Goal: Information Seeking & Learning: Learn about a topic

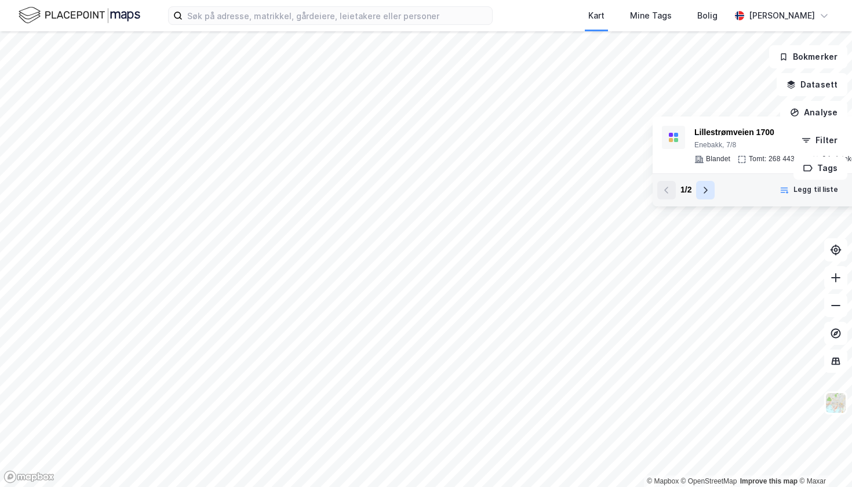
click at [706, 185] on icon at bounding box center [704, 189] width 9 height 9
click at [664, 189] on icon at bounding box center [666, 189] width 9 height 9
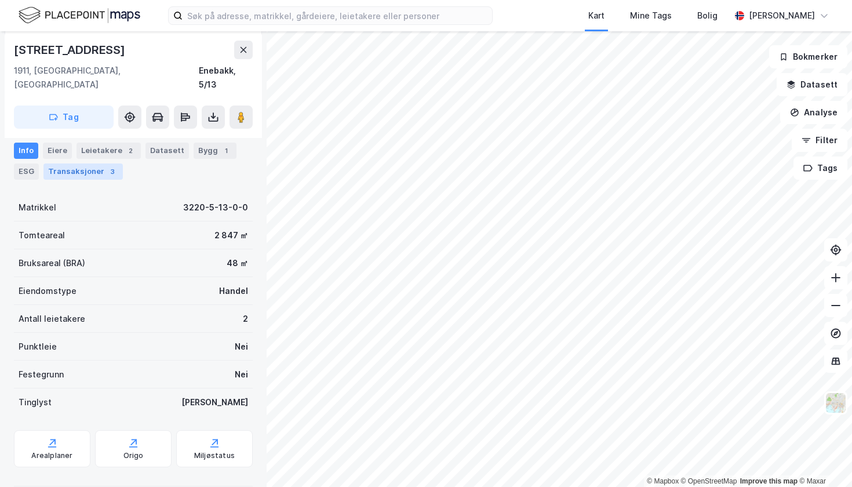
click at [86, 168] on div "Transaksjoner 3" at bounding box center [82, 171] width 79 height 16
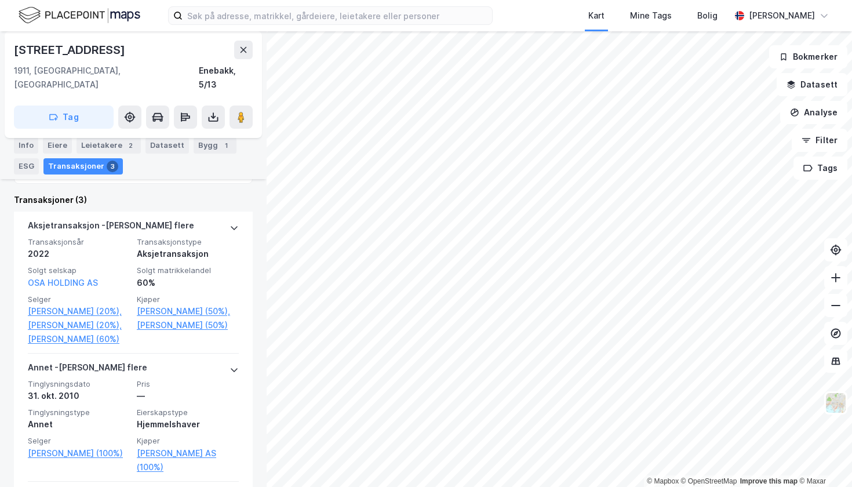
scroll to position [329, 0]
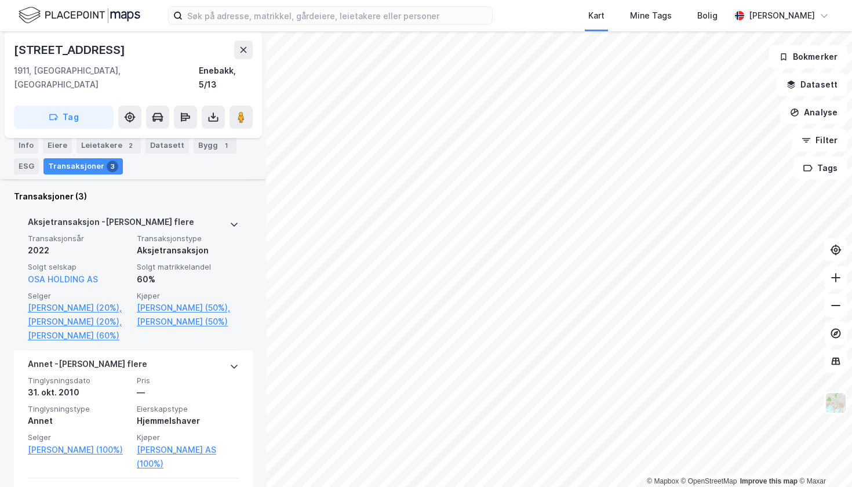
click at [228, 215] on div "Aksjetransaksjon - Gjelder flere" at bounding box center [133, 224] width 211 height 19
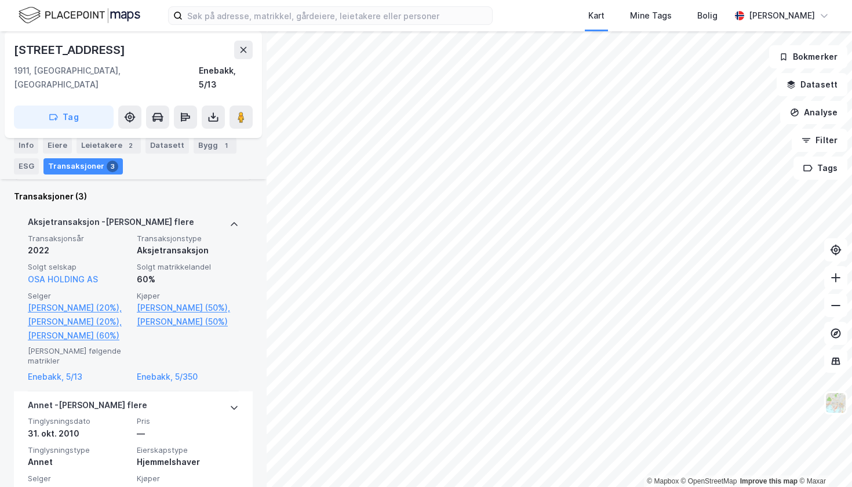
click at [231, 220] on icon at bounding box center [233, 224] width 9 height 9
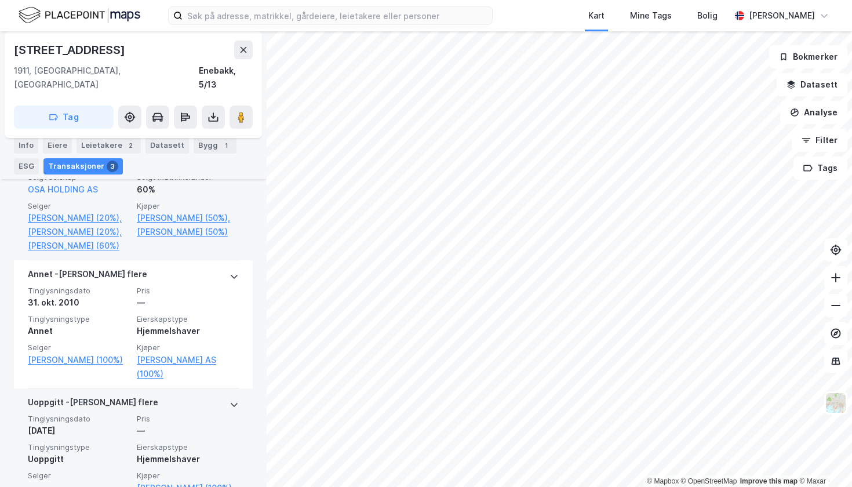
scroll to position [0, 0]
click at [232, 400] on icon at bounding box center [233, 404] width 9 height 9
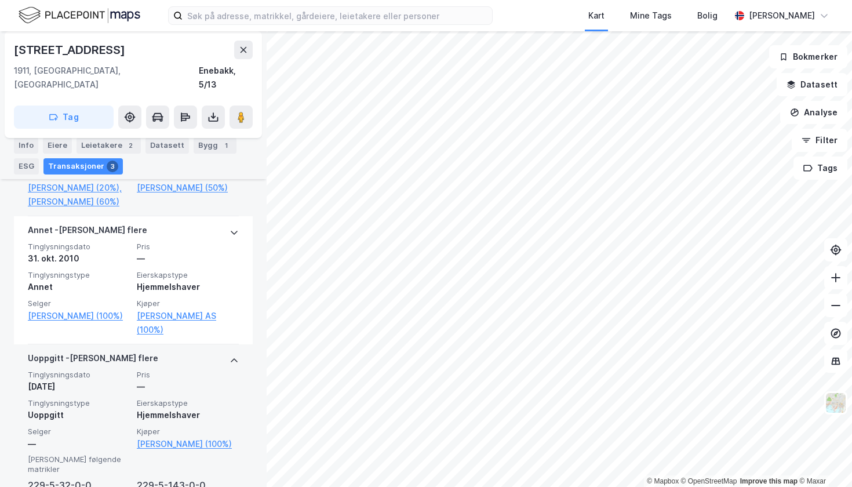
click at [232, 356] on icon at bounding box center [233, 360] width 9 height 9
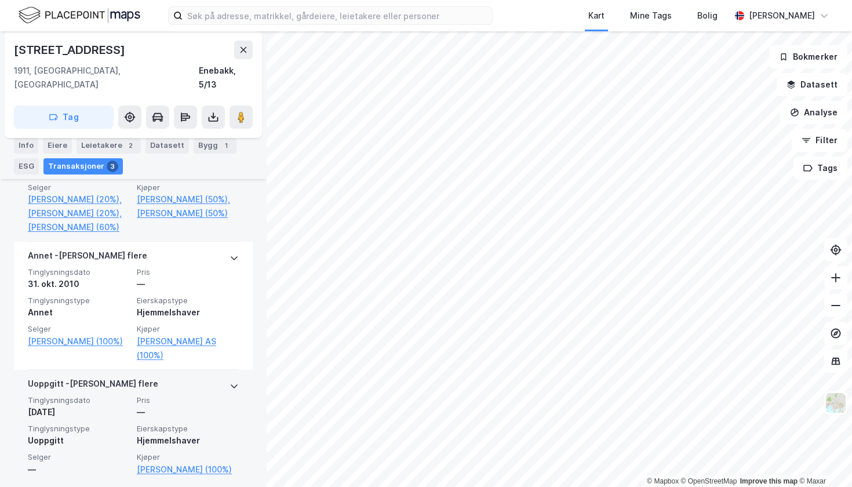
scroll to position [418, 0]
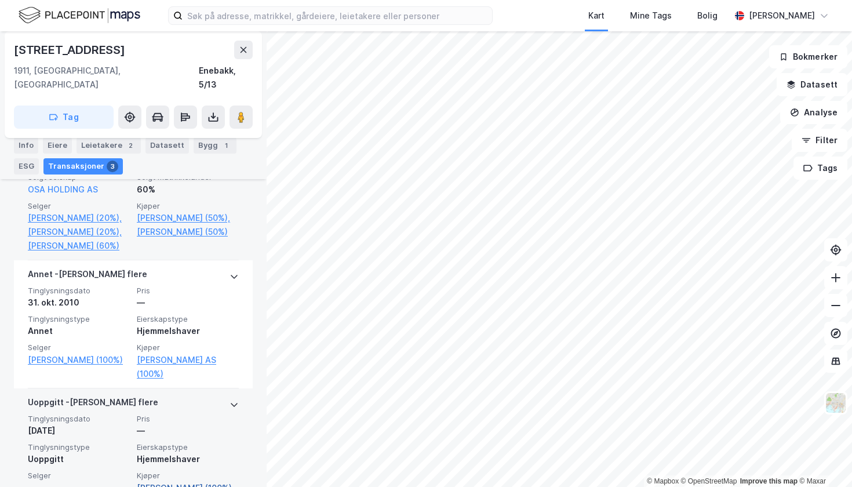
click at [176, 481] on link "[PERSON_NAME] (100%)" at bounding box center [188, 488] width 102 height 14
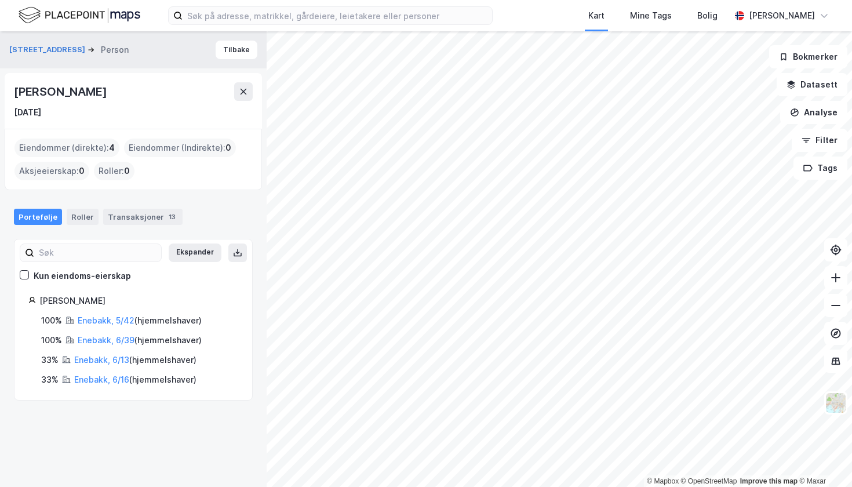
click at [73, 145] on div "Eiendommer (direkte) : 4" at bounding box center [66, 147] width 105 height 19
click at [49, 323] on div "100%" at bounding box center [51, 320] width 21 height 14
click at [104, 355] on link "Enebakk, 6/13" at bounding box center [101, 360] width 55 height 10
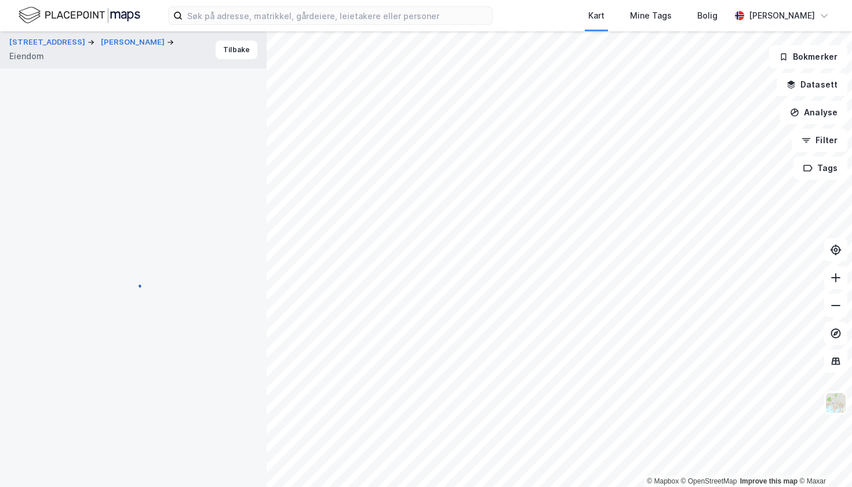
scroll to position [235, 0]
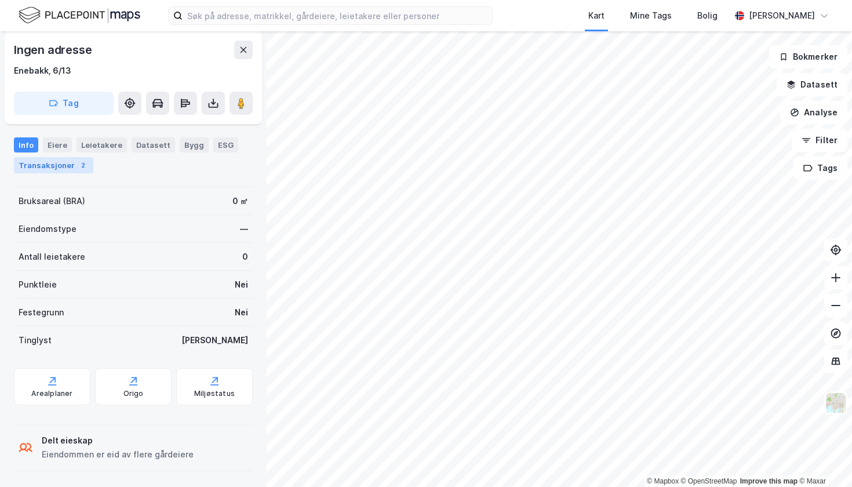
click at [72, 170] on div "Transaksjoner 2" at bounding box center [53, 165] width 79 height 16
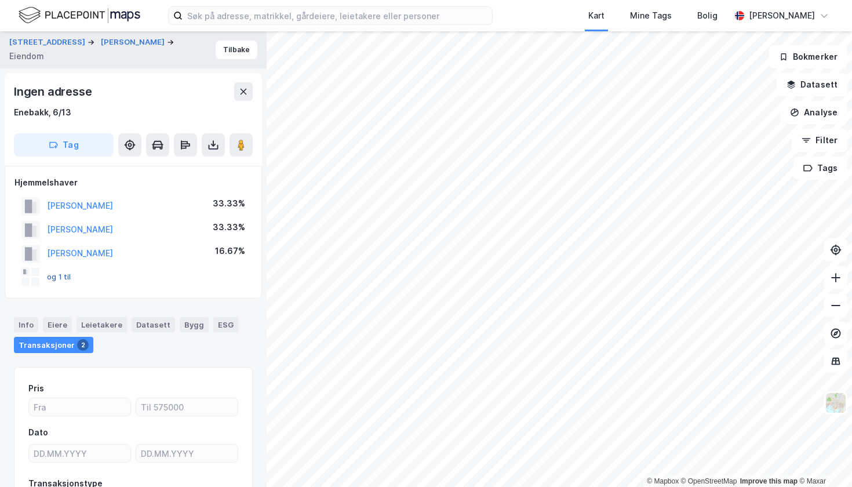
click at [0, 0] on button "og 1 til" at bounding box center [0, 0] width 0 height 0
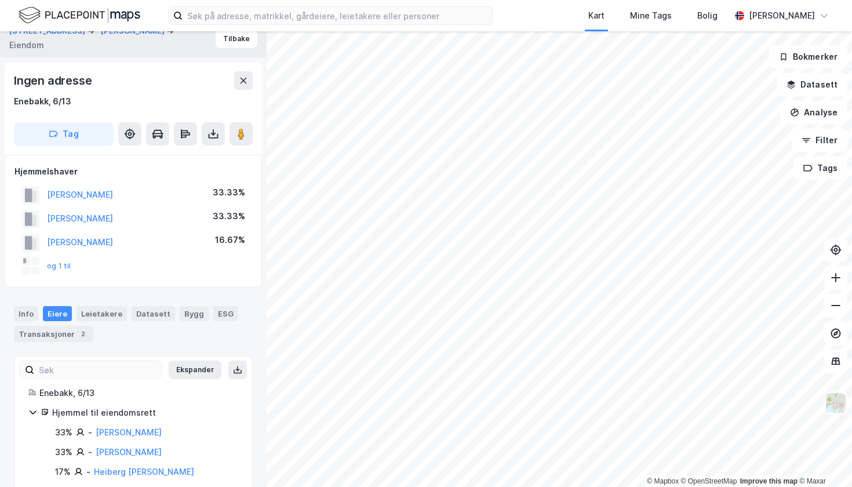
scroll to position [12, 0]
click at [0, 0] on button "og 1 til" at bounding box center [0, 0] width 0 height 0
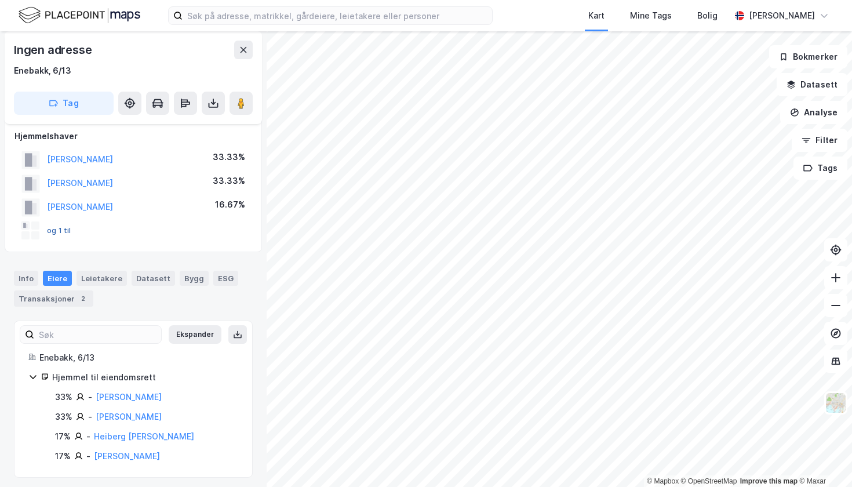
click at [0, 0] on button "og 1 til" at bounding box center [0, 0] width 0 height 0
click at [71, 297] on div "Transaksjoner 2" at bounding box center [53, 298] width 79 height 16
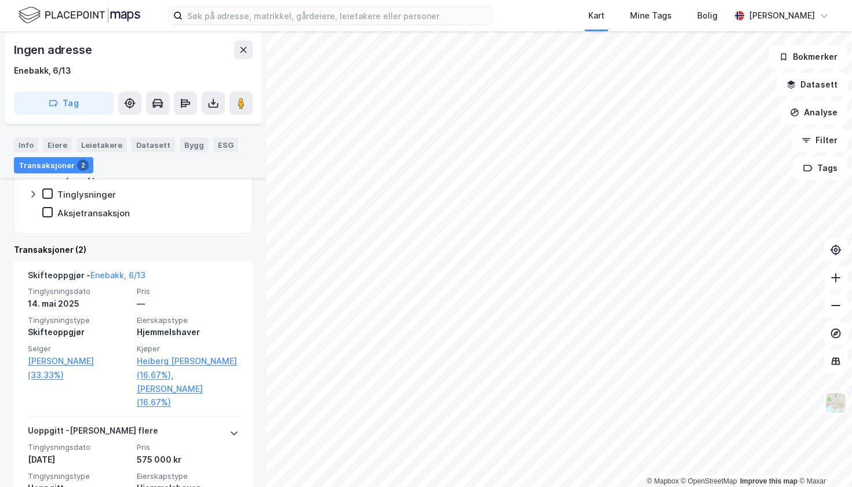
scroll to position [331, 0]
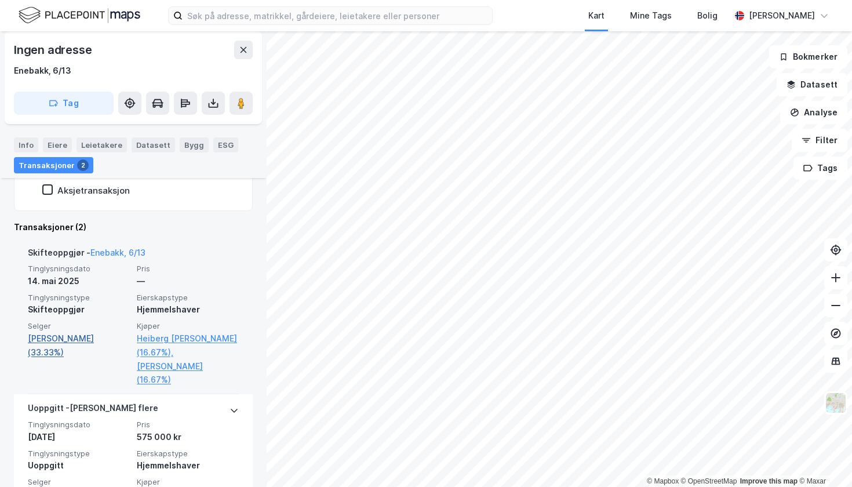
click at [91, 335] on link "[PERSON_NAME] (33.33%)" at bounding box center [79, 345] width 102 height 28
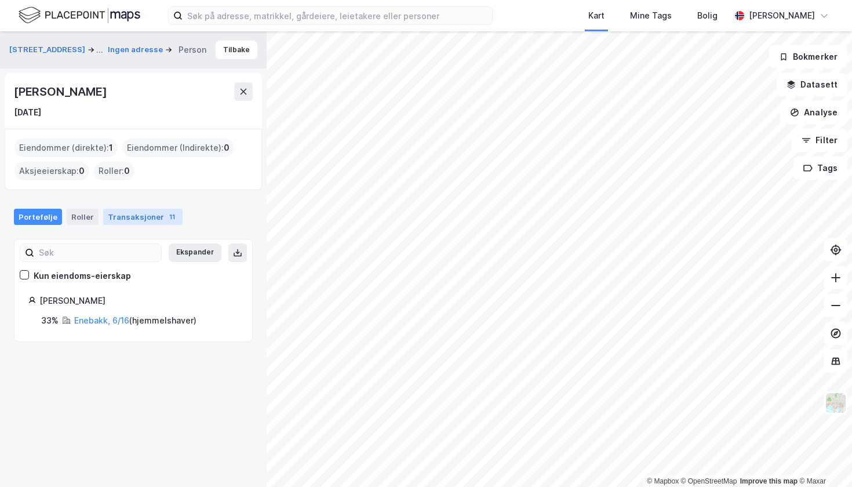
click at [127, 218] on div "Transaksjoner 11" at bounding box center [142, 217] width 79 height 16
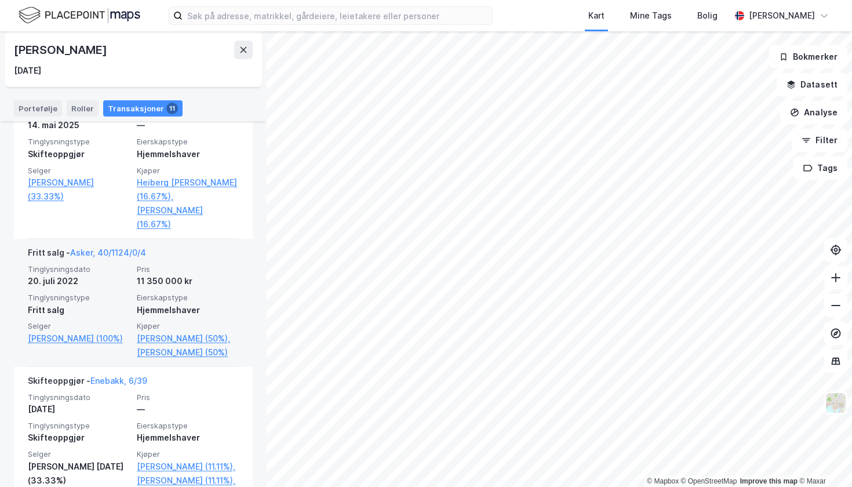
scroll to position [344, 0]
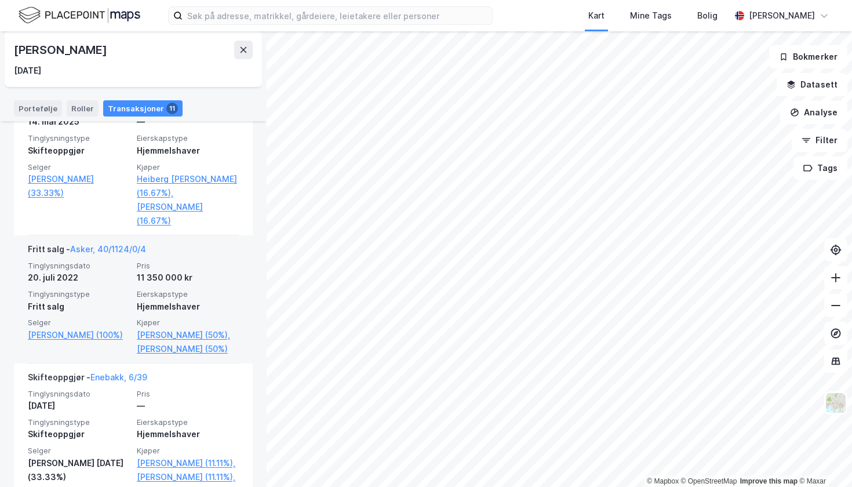
click at [101, 272] on div "20. juli 2022" at bounding box center [79, 278] width 102 height 14
click at [96, 244] on link "Asker, 40/1124/0/4" at bounding box center [108, 249] width 76 height 10
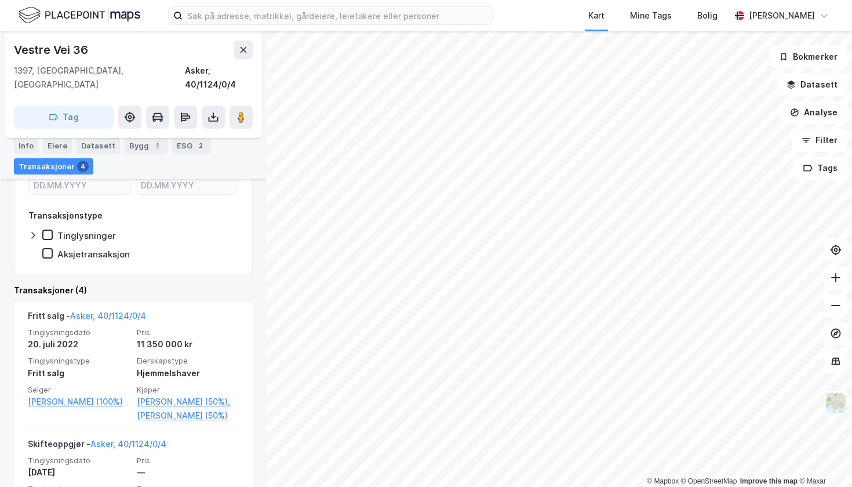
scroll to position [520, 0]
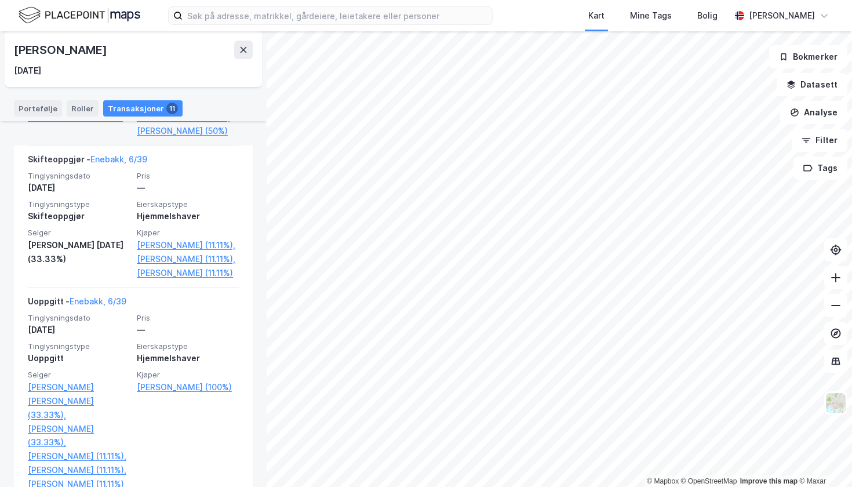
scroll to position [562, 0]
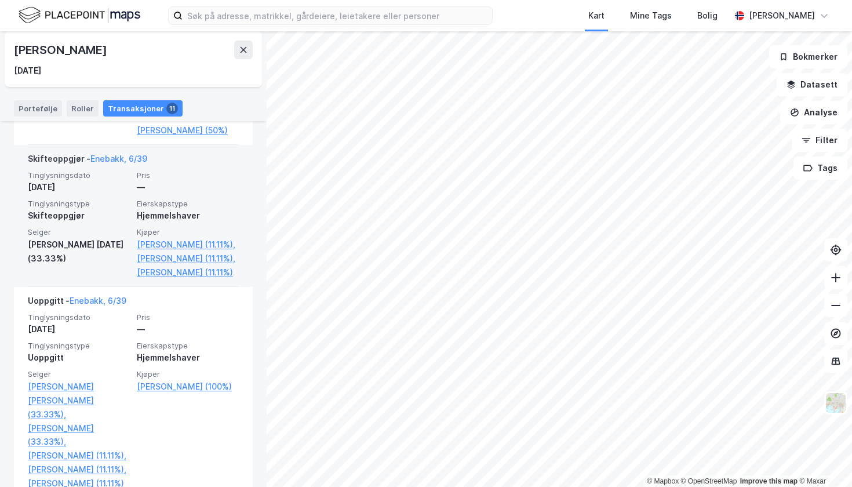
click at [84, 252] on div "[PERSON_NAME] [DATE] (33.33%)" at bounding box center [79, 252] width 102 height 28
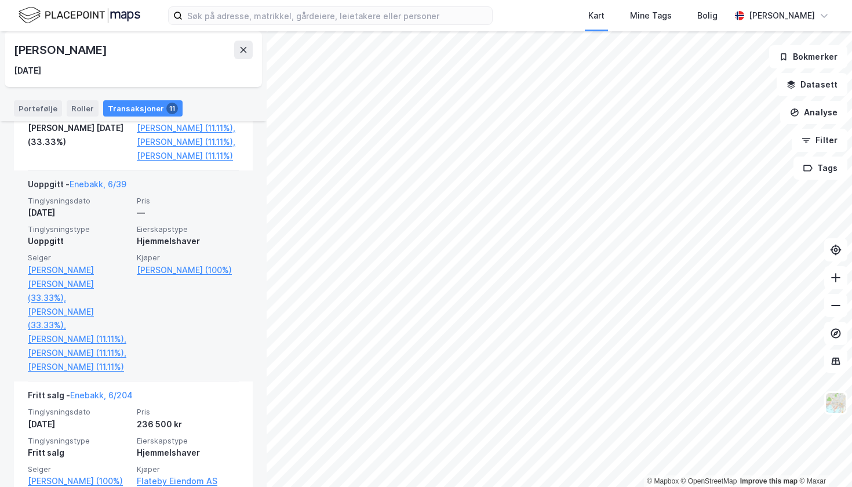
scroll to position [683, 0]
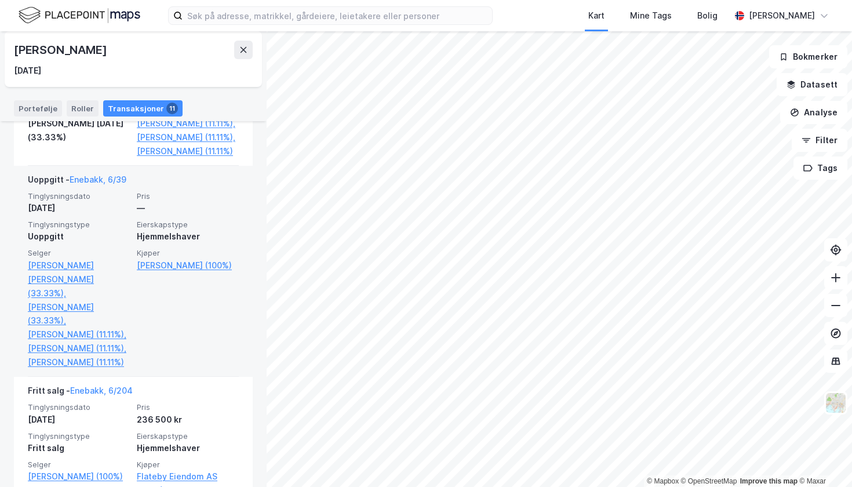
click at [105, 243] on div "Uoppgitt" at bounding box center [79, 236] width 102 height 14
click at [77, 291] on link "[PERSON_NAME] [PERSON_NAME] (33.33%)," at bounding box center [79, 279] width 102 height 42
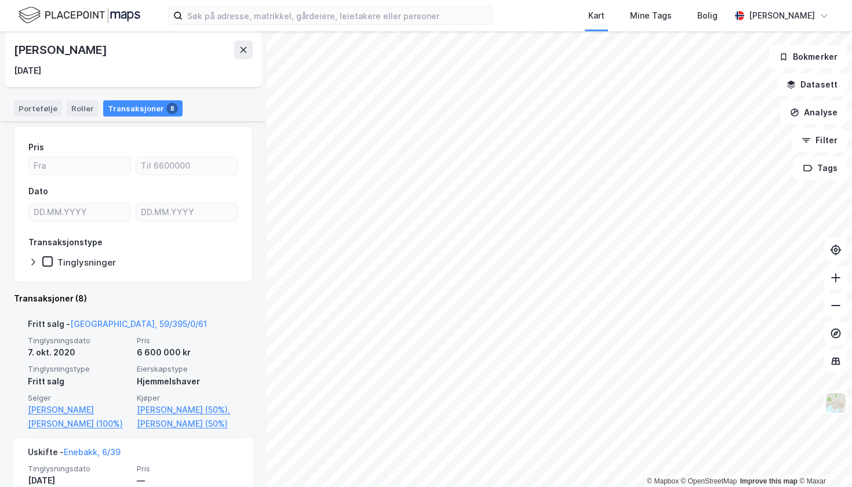
scroll to position [118, 0]
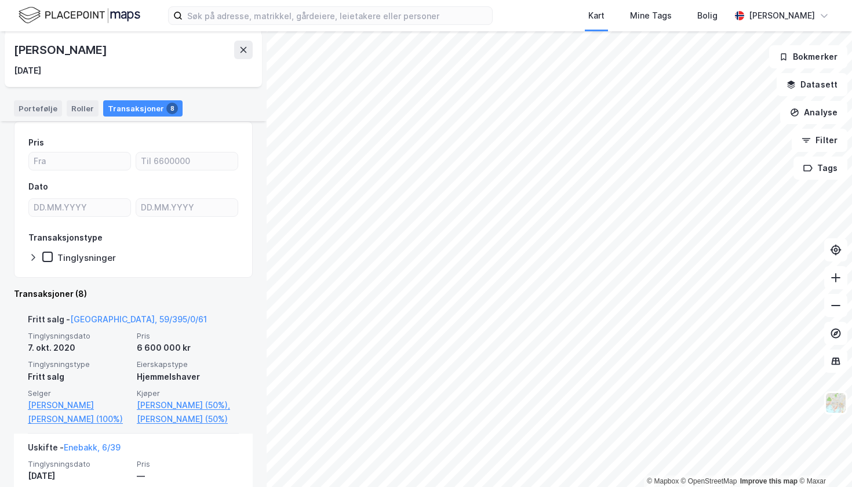
click at [121, 355] on div "Tinglysningsdato [DATE] Pris 6 600 000 kr Tinglysningstype Fritt salg Eierskaps…" at bounding box center [133, 378] width 211 height 95
click at [122, 319] on link "[GEOGRAPHIC_DATA], 59/395/0/61" at bounding box center [138, 319] width 137 height 10
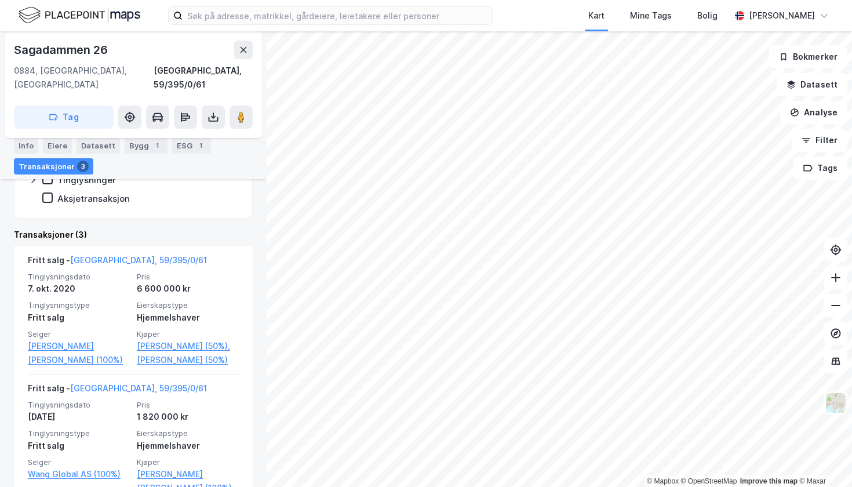
scroll to position [350, 0]
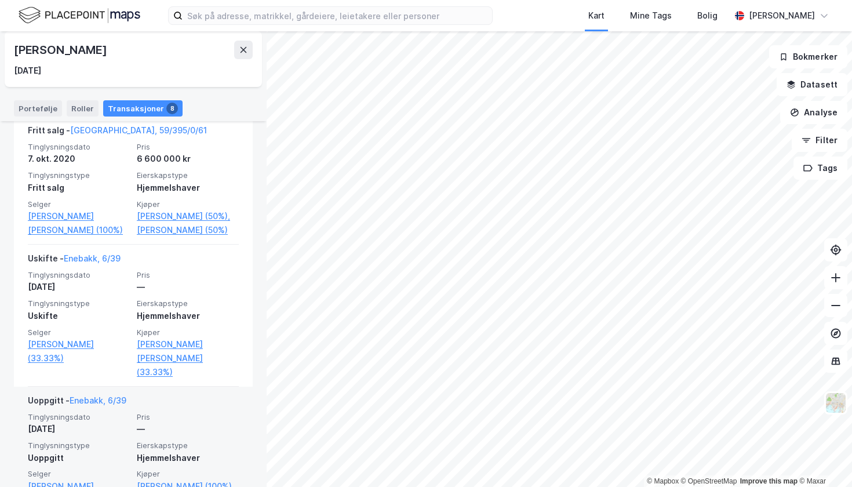
scroll to position [308, 0]
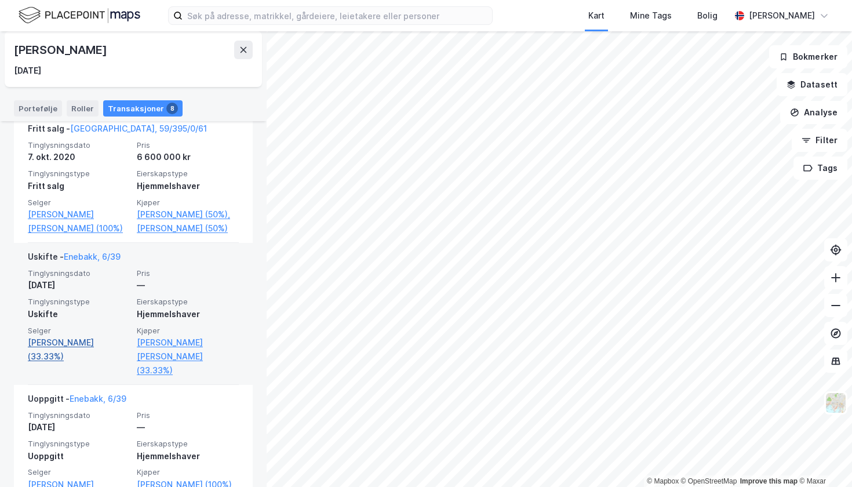
click at [59, 347] on link "[PERSON_NAME] (33.33%)" at bounding box center [79, 349] width 102 height 28
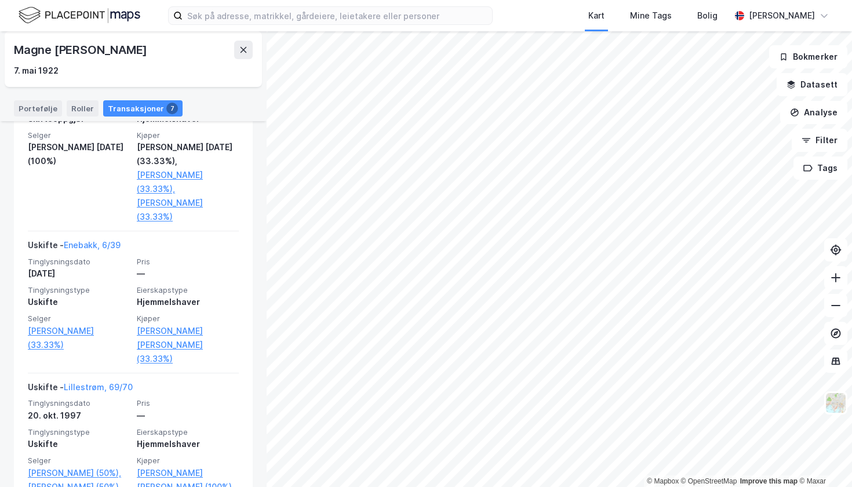
scroll to position [368, 0]
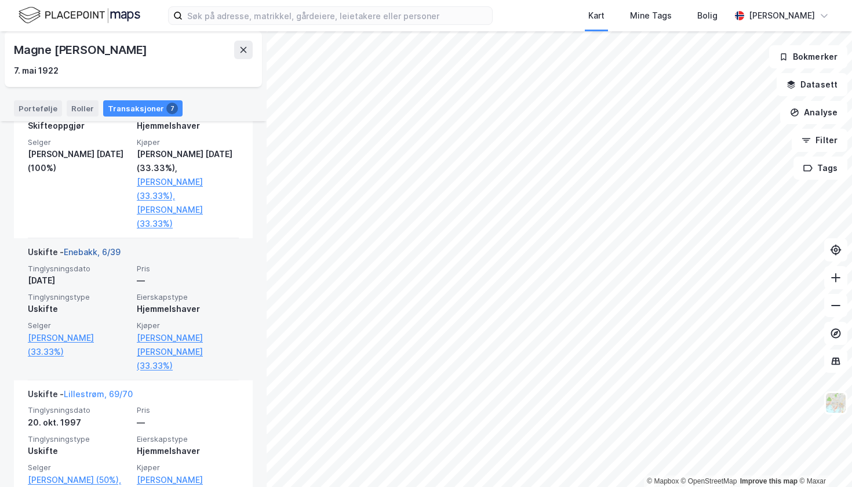
click at [106, 247] on link "Enebakk, 6/39" at bounding box center [92, 252] width 57 height 10
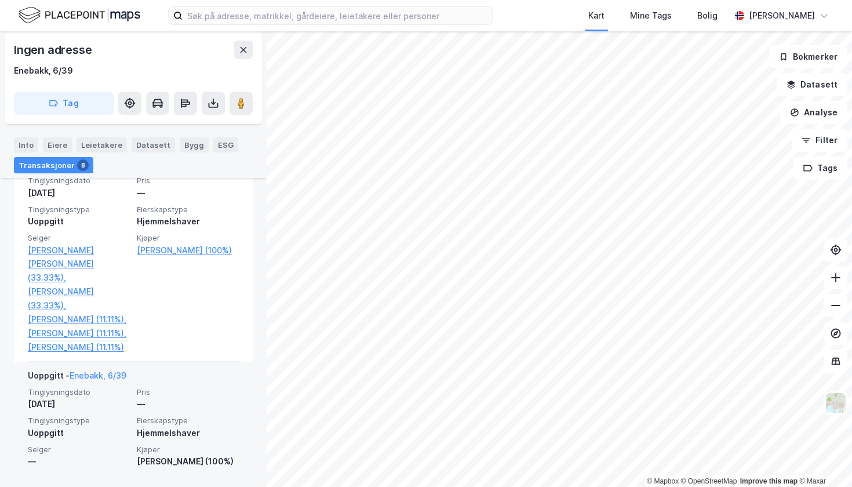
click at [148, 392] on span "Pris" at bounding box center [188, 392] width 102 height 10
drag, startPoint x: 163, startPoint y: 457, endPoint x: 181, endPoint y: 459, distance: 18.2
click at [181, 459] on div "[PERSON_NAME] (100%)" at bounding box center [188, 461] width 102 height 14
drag, startPoint x: 182, startPoint y: 459, endPoint x: 137, endPoint y: 458, distance: 45.2
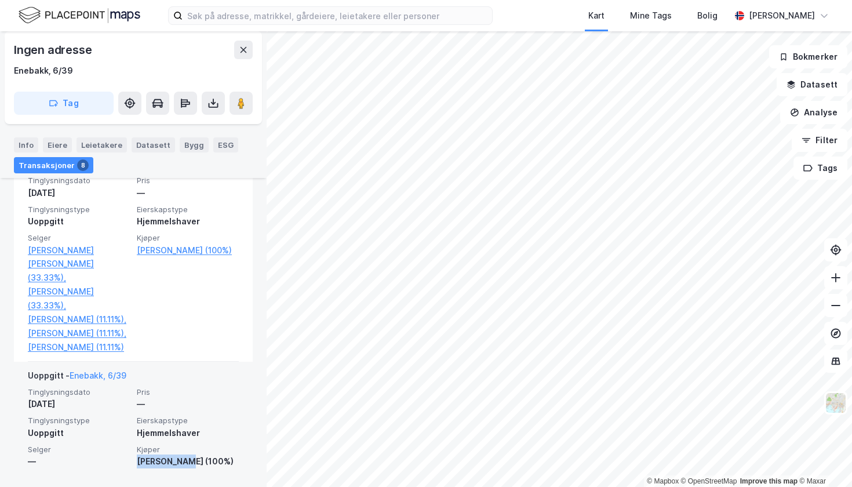
click at [137, 458] on div "[PERSON_NAME] (100%)" at bounding box center [188, 461] width 102 height 14
click at [111, 406] on div "[DATE]" at bounding box center [79, 404] width 102 height 14
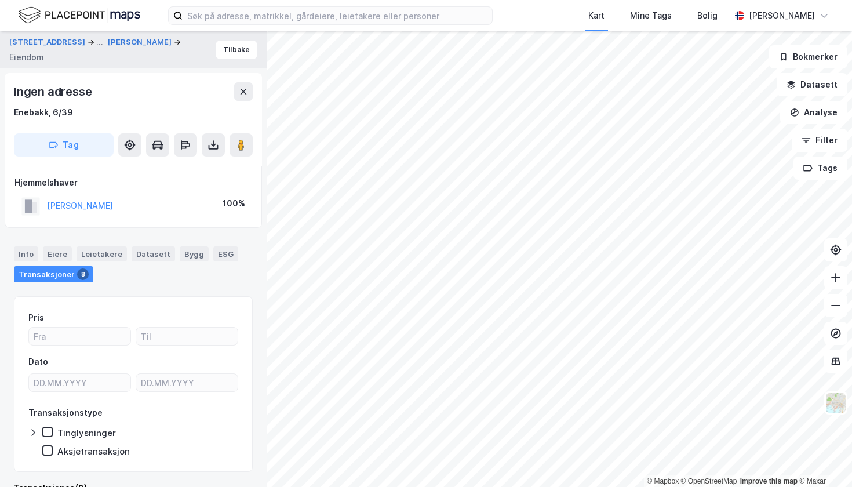
click at [241, 81] on div "Ingen adresse Enebakk, 6/39 Tag" at bounding box center [133, 119] width 257 height 93
click at [246, 92] on icon at bounding box center [243, 91] width 9 height 9
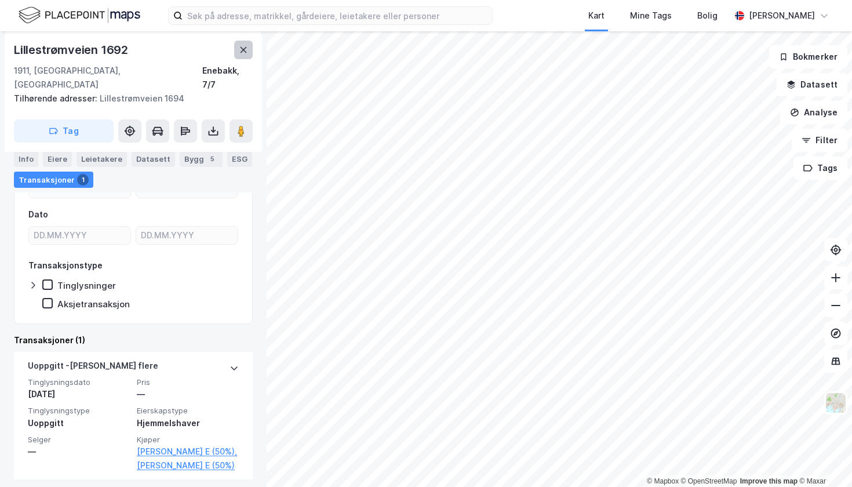
click at [246, 48] on icon at bounding box center [243, 50] width 6 height 6
click at [246, 45] on icon at bounding box center [243, 49] width 9 height 9
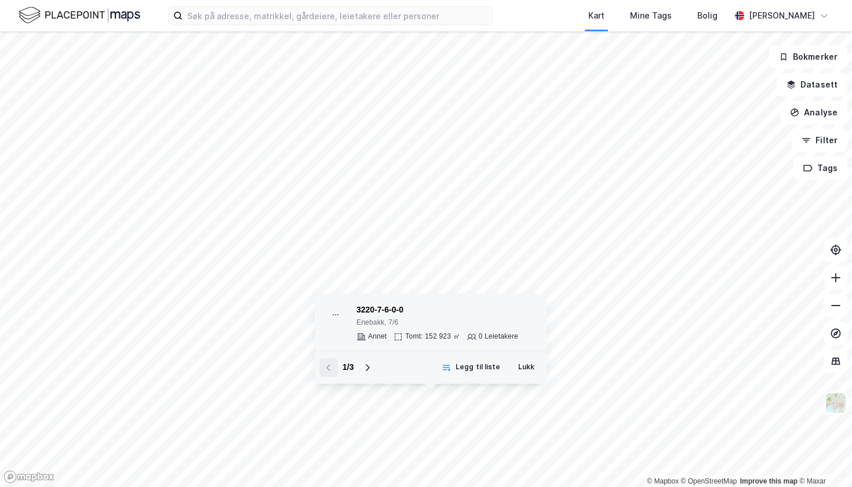
click at [381, 307] on div "3220-7-6-0-0" at bounding box center [437, 310] width 162 height 14
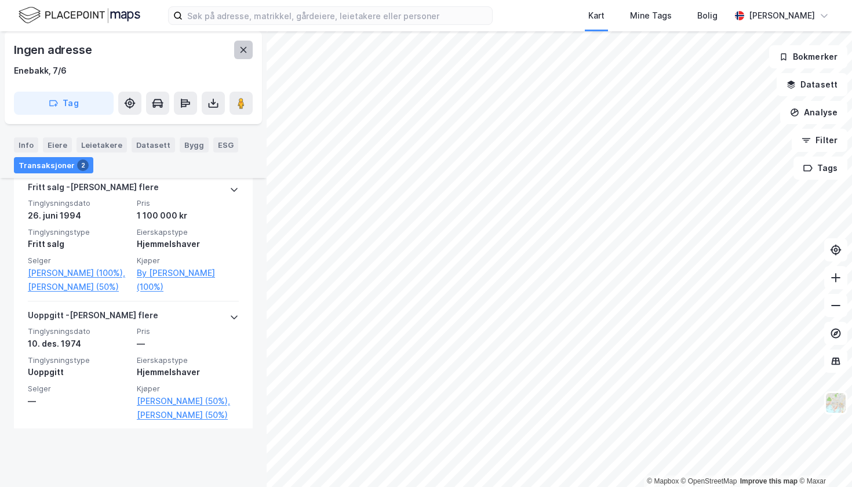
click at [244, 41] on button at bounding box center [243, 50] width 19 height 19
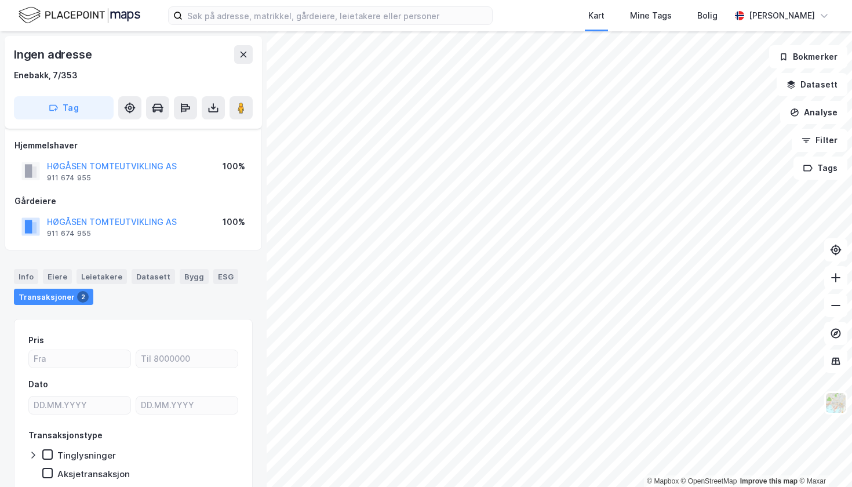
scroll to position [44, 0]
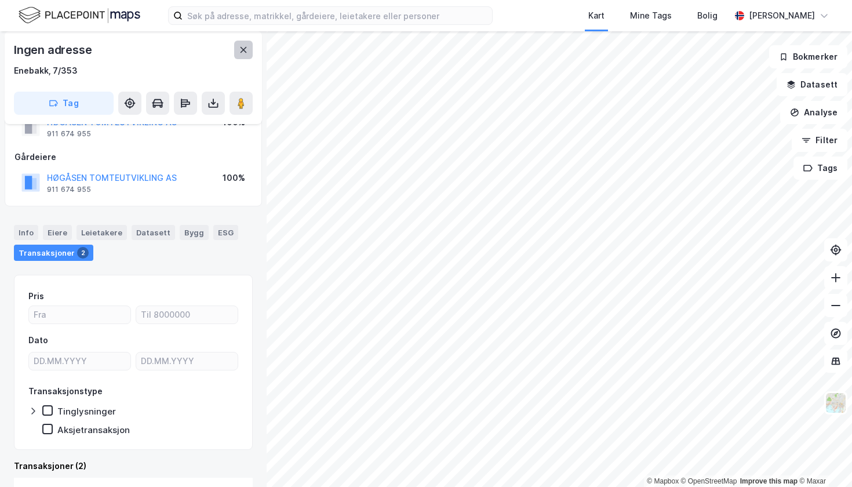
click at [243, 46] on icon at bounding box center [243, 49] width 9 height 9
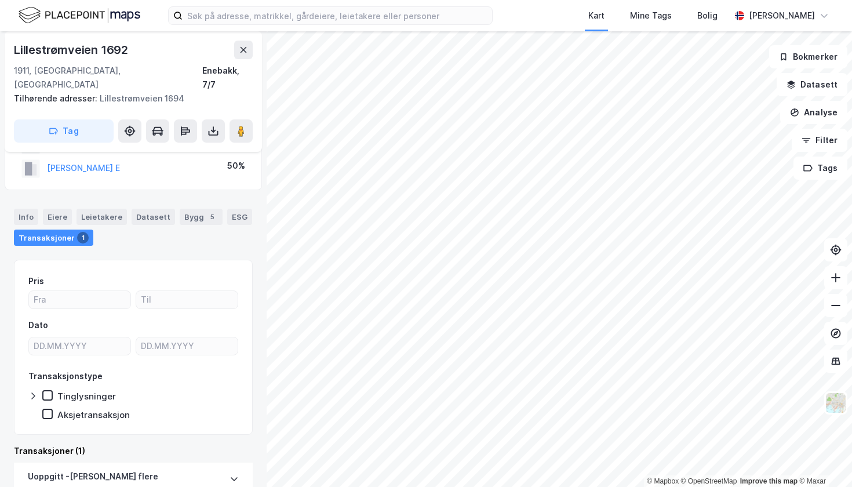
scroll to position [75, 0]
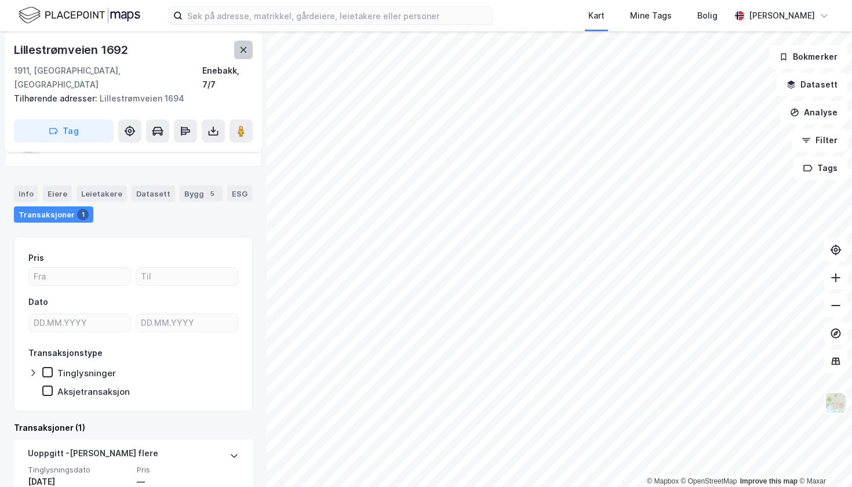
click at [242, 54] on icon at bounding box center [243, 49] width 9 height 9
